Goal: Navigation & Orientation: Find specific page/section

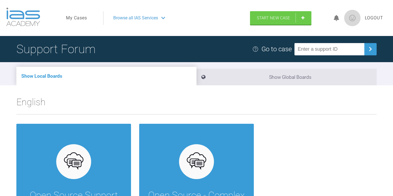
click at [292, 51] on div "Go to case" at bounding box center [277, 49] width 30 height 10
click at [338, 19] on icon at bounding box center [336, 18] width 5 height 6
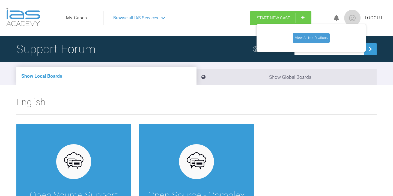
click at [320, 37] on link "View All Notifications" at bounding box center [311, 38] width 37 height 10
click at [349, 15] on img at bounding box center [352, 18] width 16 height 16
